Goal: Transaction & Acquisition: Book appointment/travel/reservation

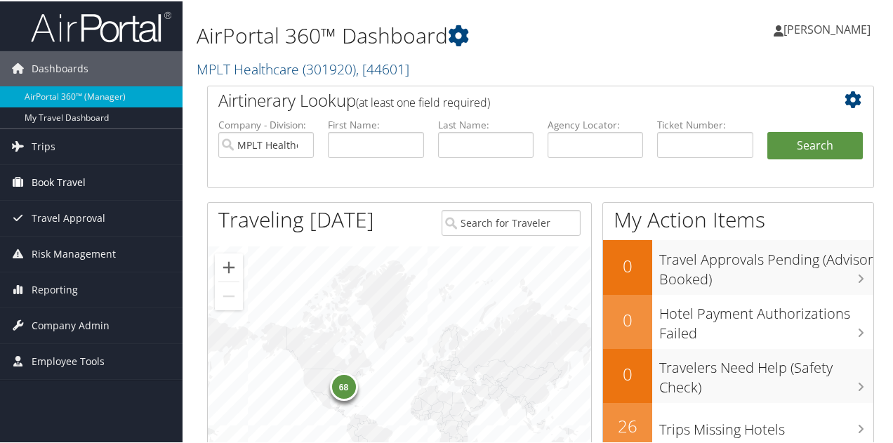
click at [32, 176] on span "Book Travel" at bounding box center [59, 181] width 54 height 35
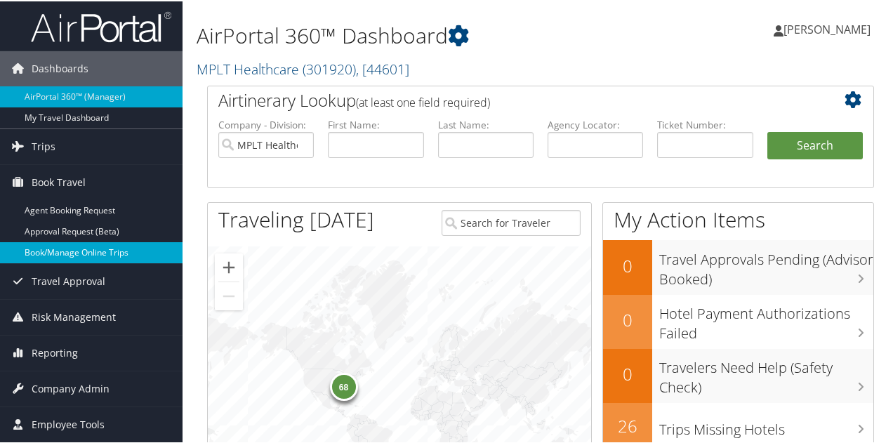
click at [51, 255] on link "Book/Manage Online Trips" at bounding box center [91, 251] width 182 height 21
